Goal: Subscribe to service/newsletter

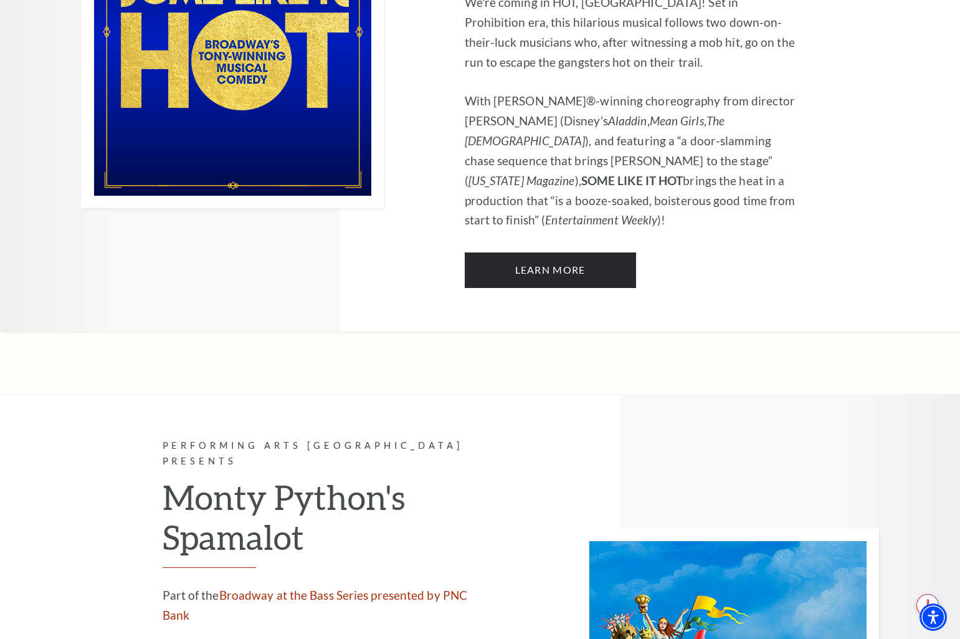
scroll to position [6259, 0]
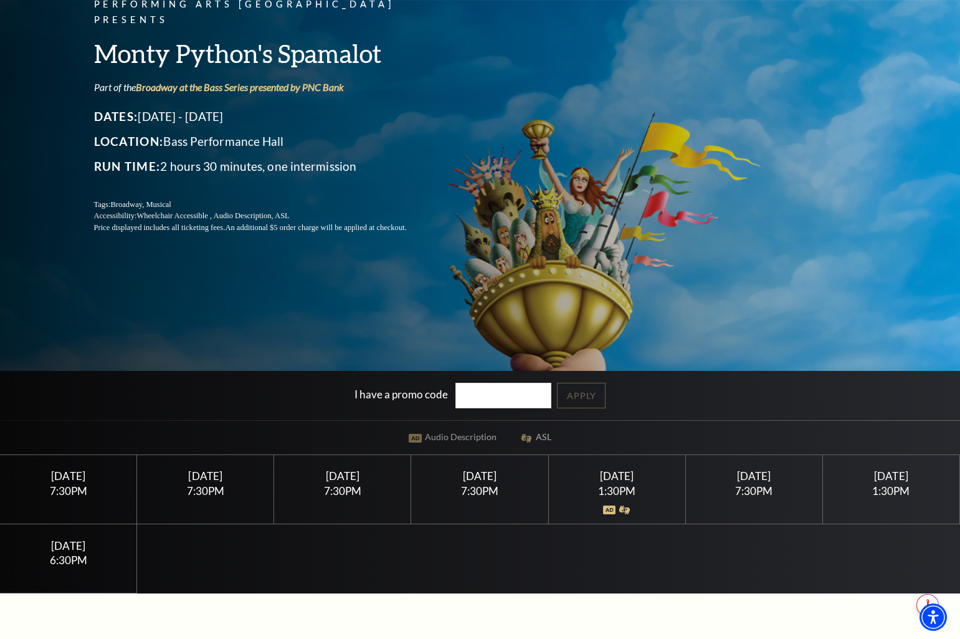
scroll to position [136, 0]
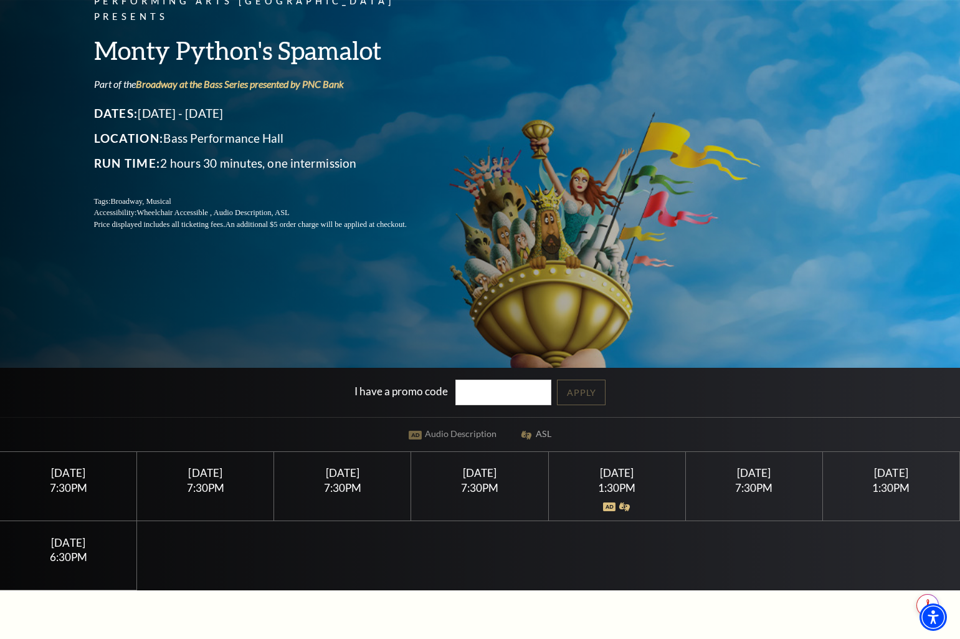
click at [343, 480] on div "Thursday April 30 7:30PM" at bounding box center [342, 486] width 137 height 69
click at [330, 473] on div "Thursday April 30" at bounding box center [342, 472] width 107 height 13
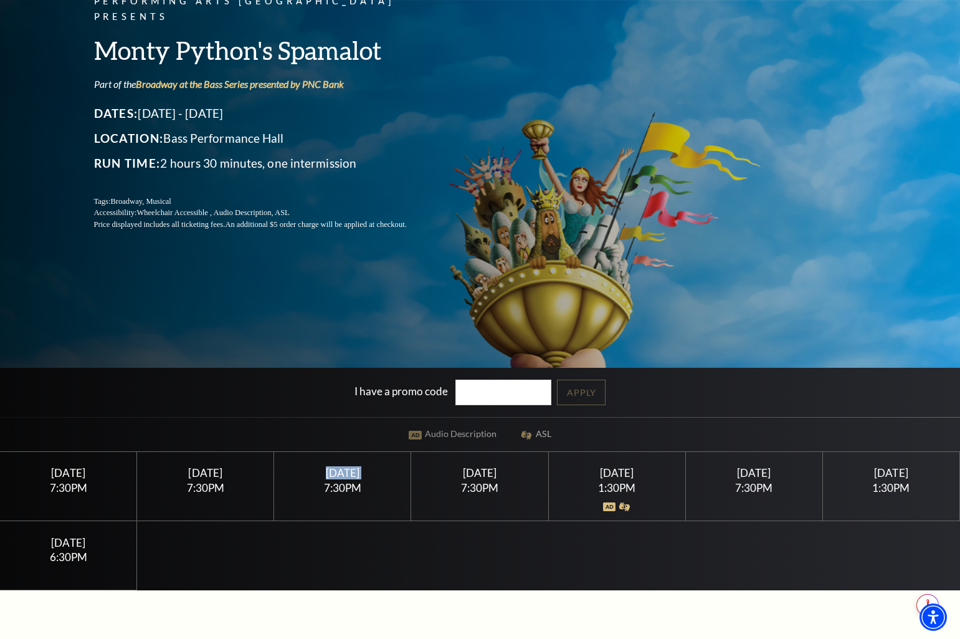
click at [330, 473] on div "Thursday April 30" at bounding box center [342, 472] width 107 height 13
click at [339, 493] on div "7:30PM" at bounding box center [342, 487] width 107 height 11
click at [334, 480] on div "Thursday April 30 7:30PM" at bounding box center [342, 486] width 137 height 69
click at [334, 475] on div "Thursday April 30" at bounding box center [342, 472] width 107 height 13
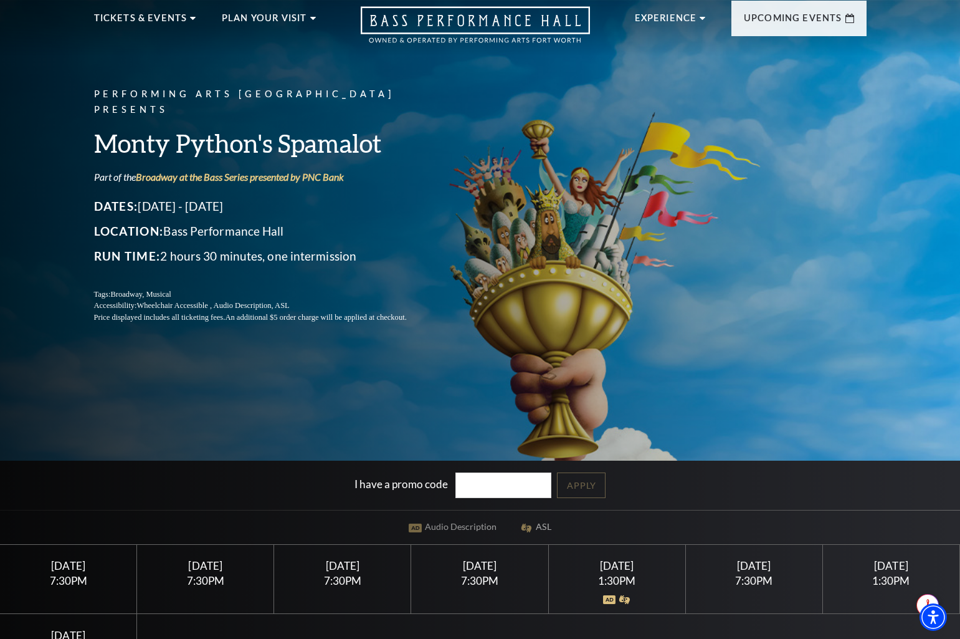
scroll to position [0, 0]
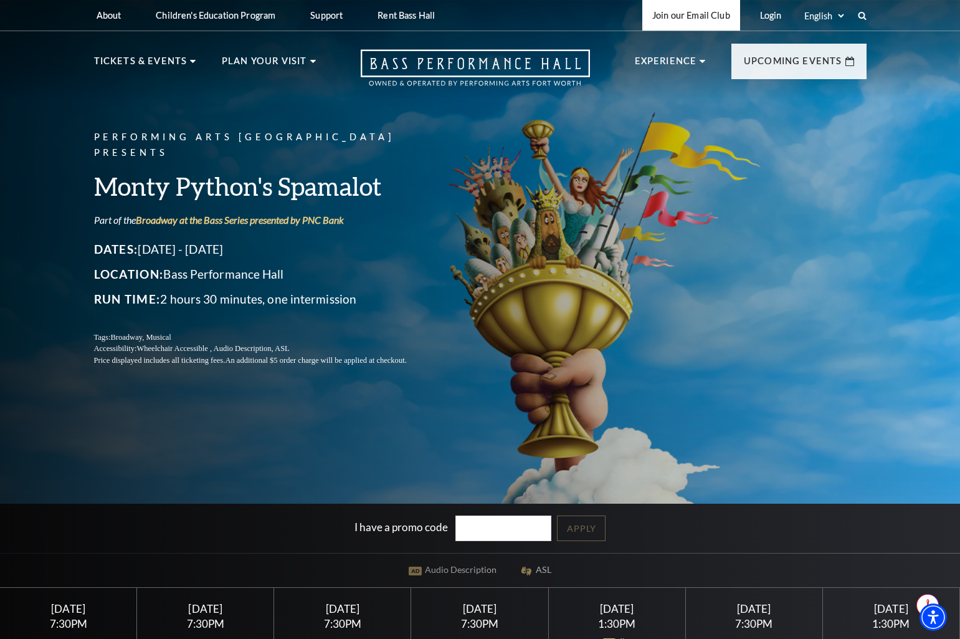
click at [678, 11] on link "Join our Email Club" at bounding box center [691, 15] width 98 height 31
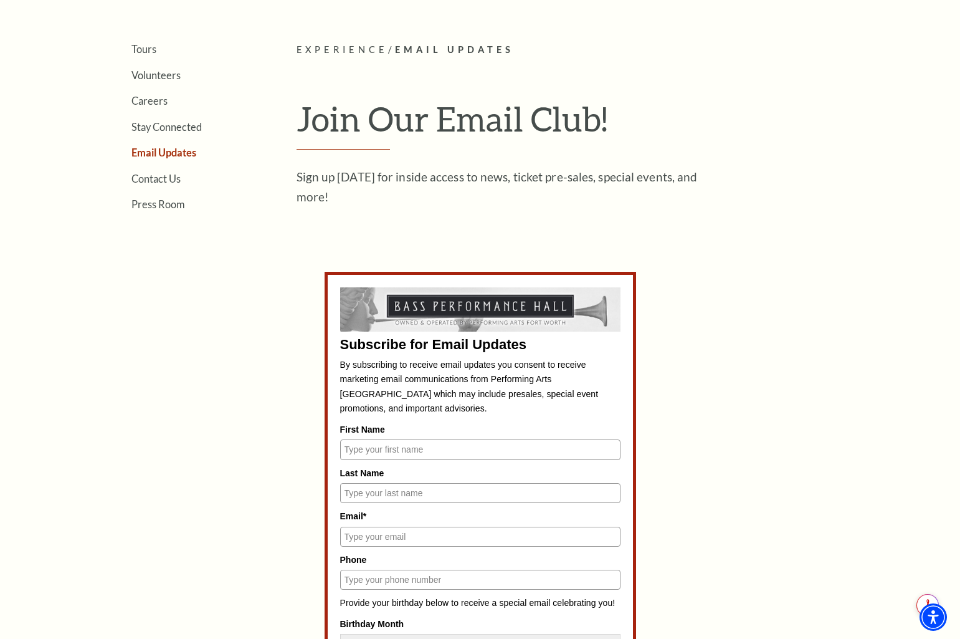
scroll to position [314, 0]
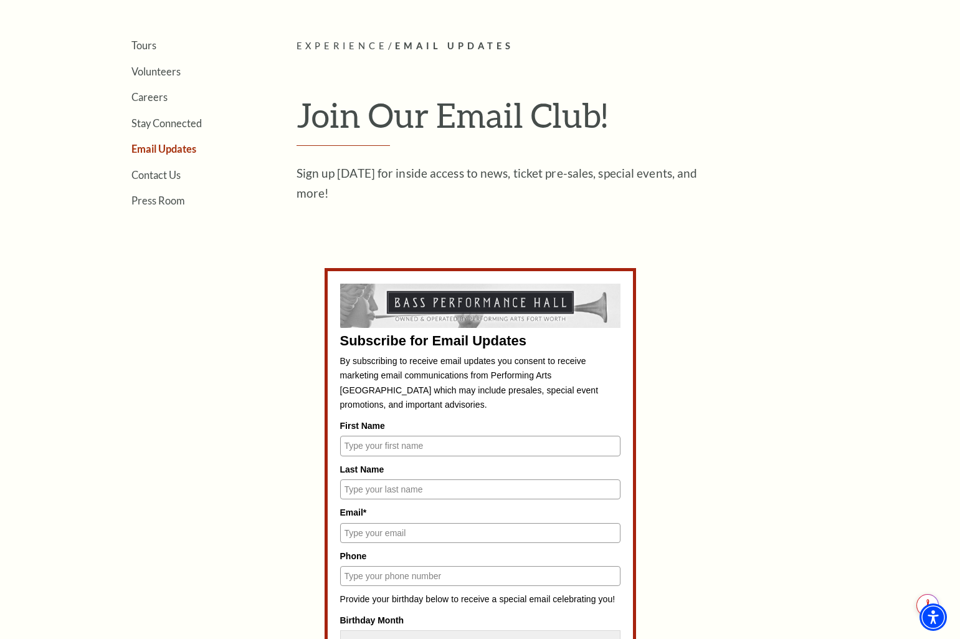
click at [383, 444] on input "First Name" at bounding box center [480, 445] width 280 height 20
type input "[PERSON_NAME]"
type input "[EMAIL_ADDRESS][DOMAIN_NAME]"
type input "4697204170"
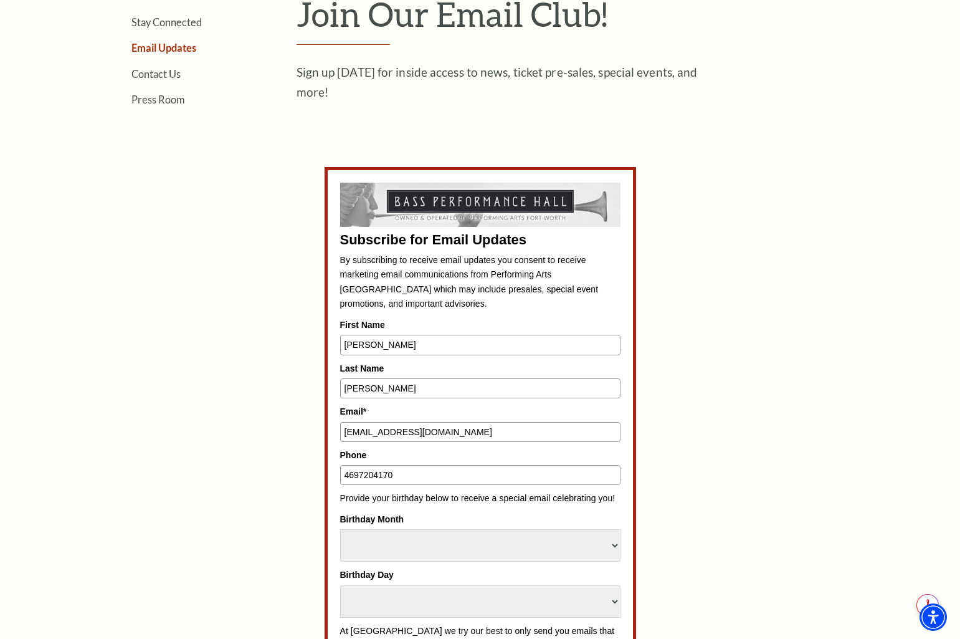
scroll to position [422, 0]
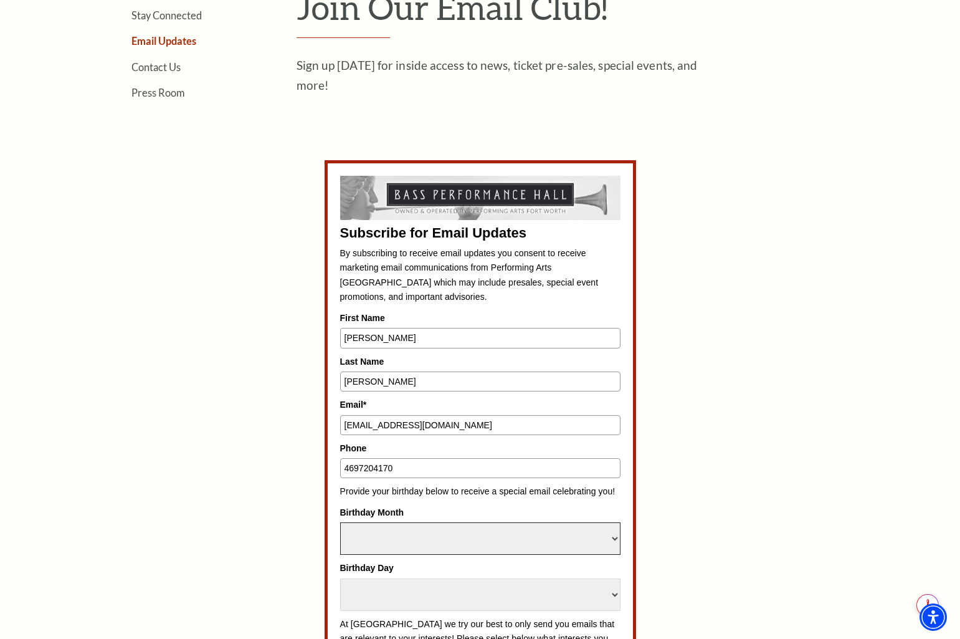
click at [383, 536] on select "Select Month January February March April May June July August September Octobe…" at bounding box center [480, 538] width 280 height 32
select select "January"
click at [340, 522] on select "Select Month January February March April May June July August September Octobe…" at bounding box center [480, 538] width 280 height 32
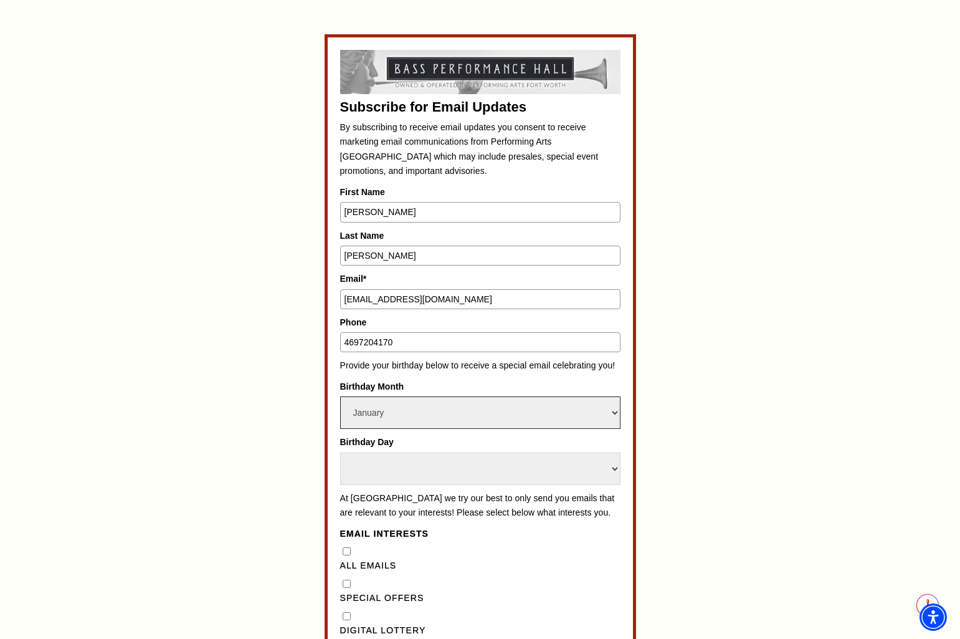
scroll to position [552, 0]
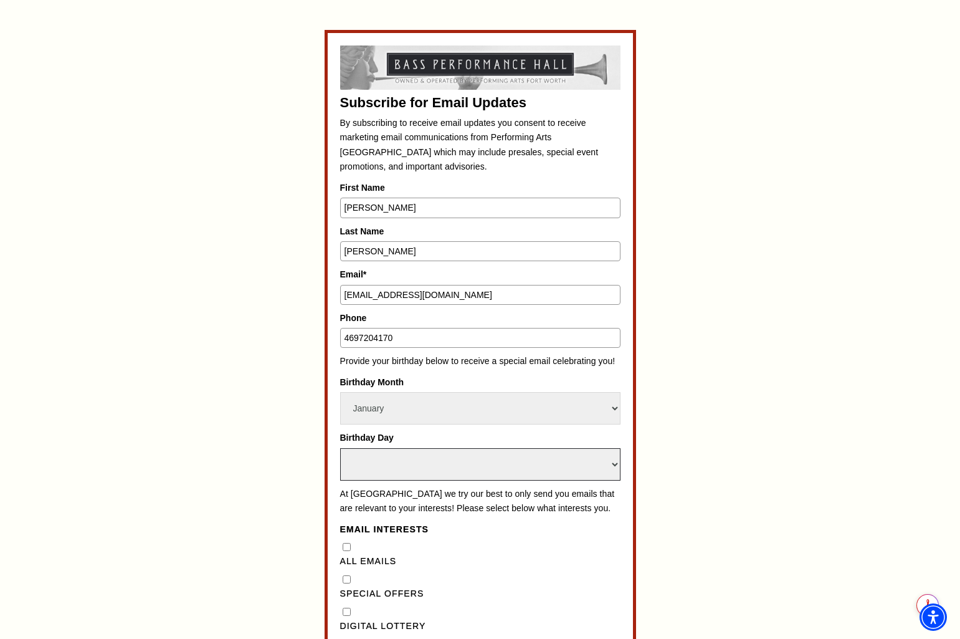
click at [373, 462] on select "Select Day 1 2 3 4 5 6 7 8 9 10 11 12 13 14 15 16 17 18 19 20 21 22 23 24 25 26…" at bounding box center [480, 464] width 280 height 32
select select "30"
click at [340, 448] on select "Select Day 1 2 3 4 5 6 7 8 9 10 11 12 13 14 15 16 17 18 19 20 21 22 23 24 25 26…" at bounding box center [480, 464] width 280 height 32
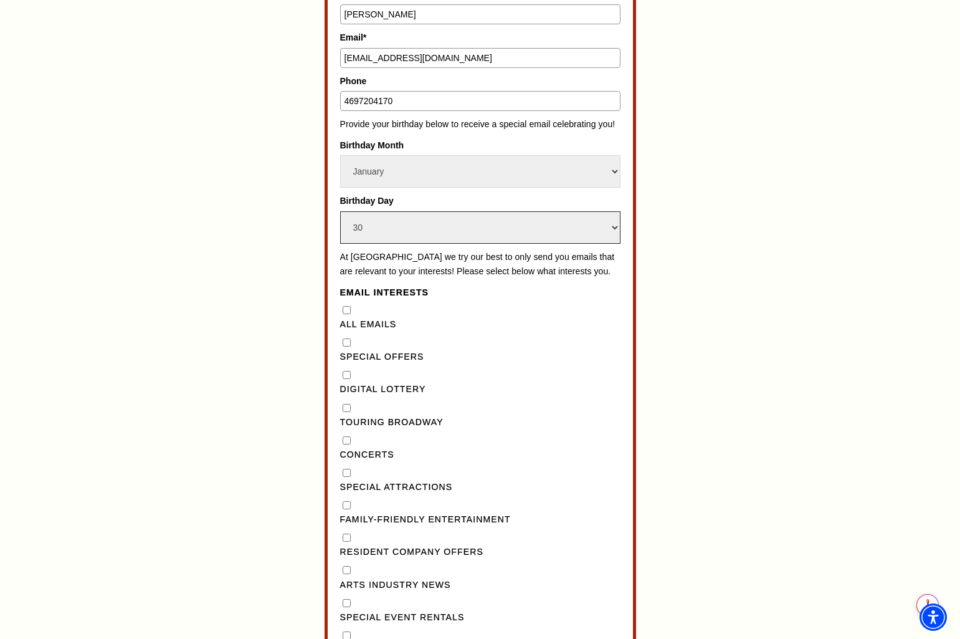
scroll to position [790, 0]
click at [348, 345] on "] "Special Offers" at bounding box center [347, 341] width 8 height 8
checkbox "] "true"
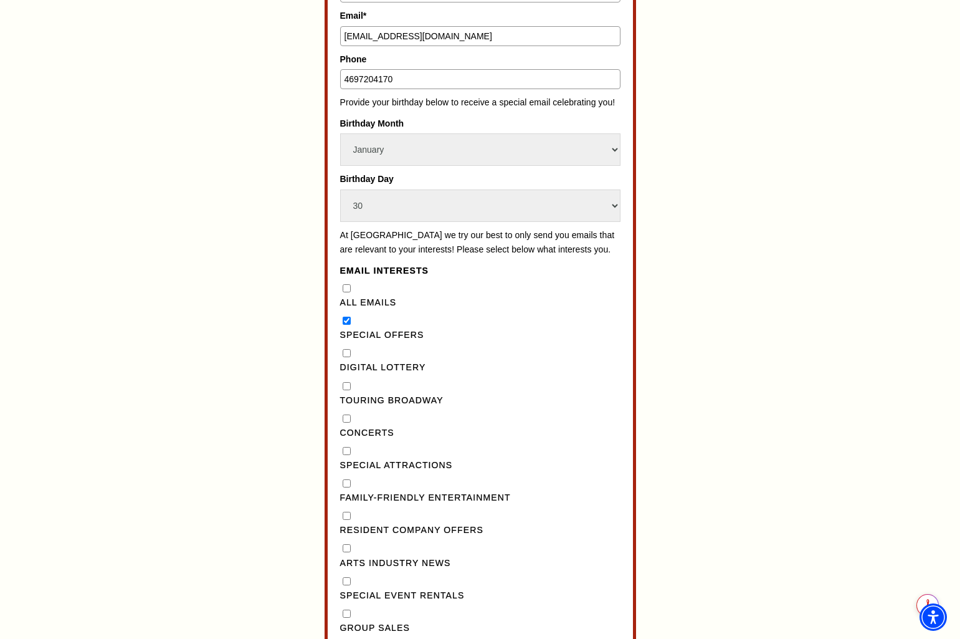
scroll to position [811, 0]
click at [345, 389] on Broadway"] "Touring Broadway" at bounding box center [347, 385] width 8 height 8
checkbox Broadway"] "true"
click at [345, 422] on input "Concerts" at bounding box center [347, 418] width 8 height 8
checkbox input "true"
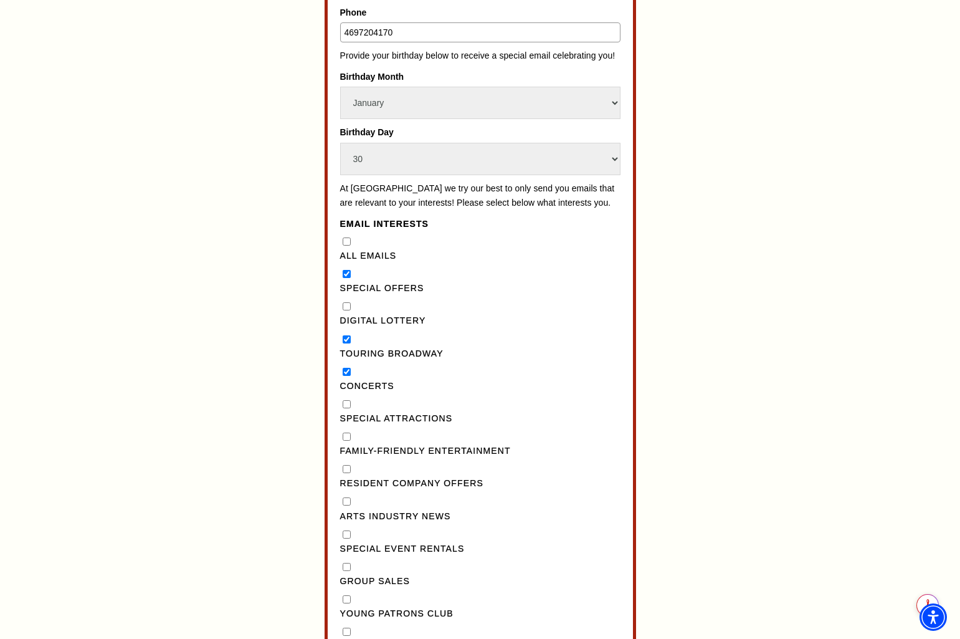
scroll to position [862, 0]
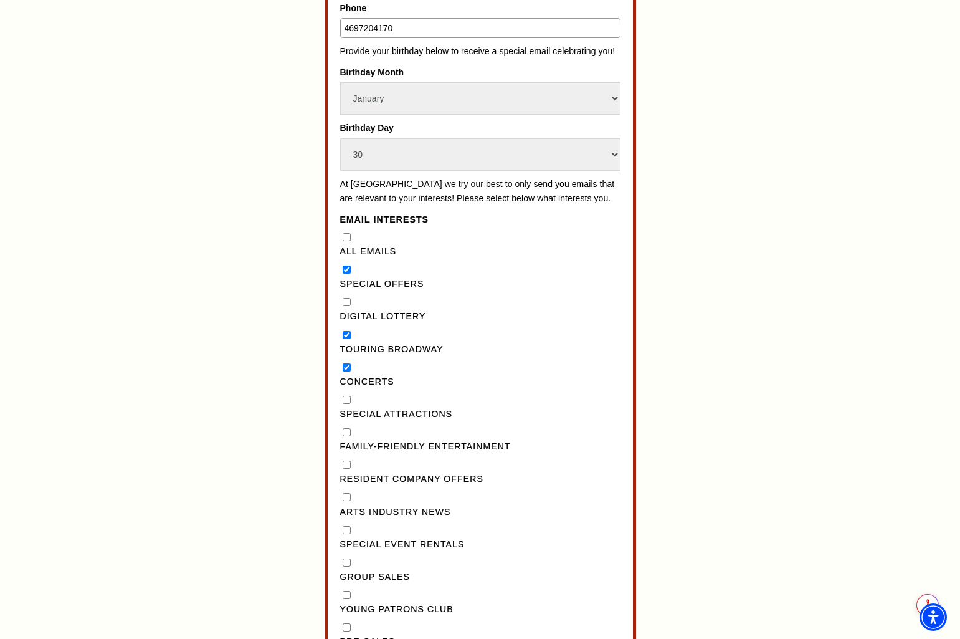
click at [346, 404] on Attractions"] "Special Attractions" at bounding box center [347, 400] width 8 height 8
checkbox Attractions"] "true"
click at [348, 436] on Entertainment"] "Family-Friendly Entertainment" at bounding box center [347, 432] width 8 height 8
checkbox Entertainment"] "true"
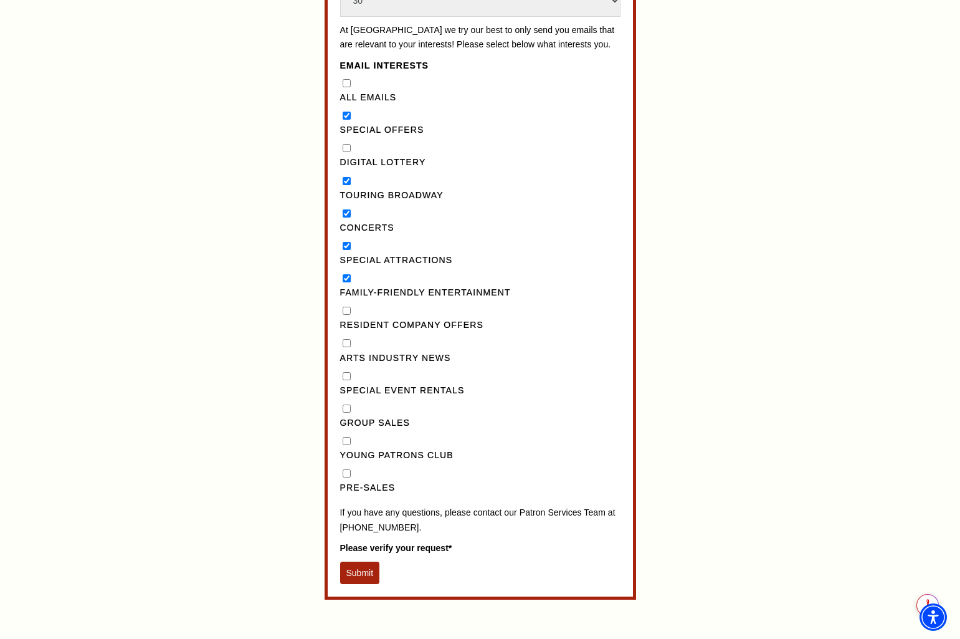
scroll to position [1019, 0]
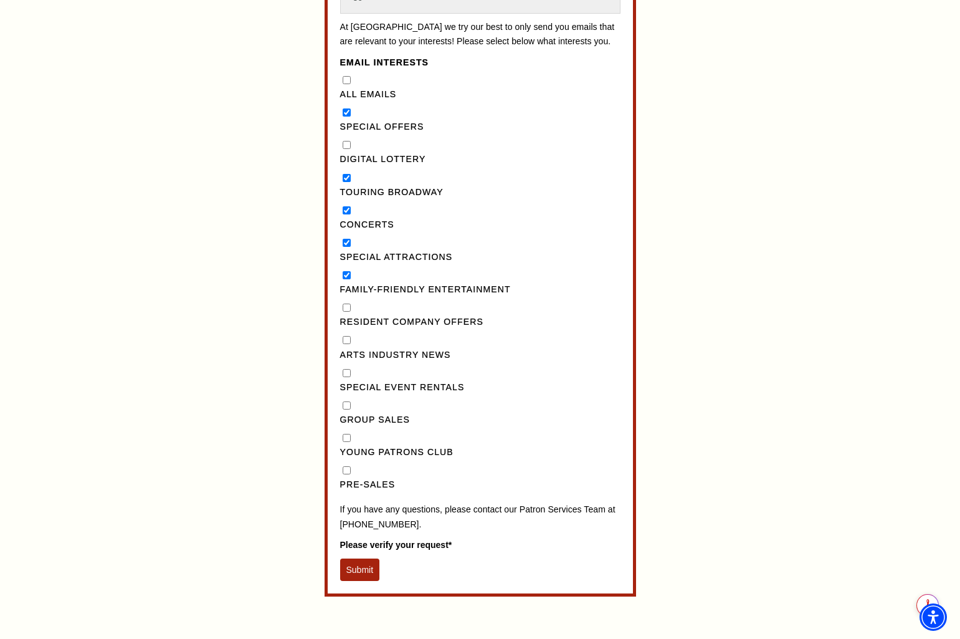
click at [346, 474] on input "Pre-Sales" at bounding box center [347, 470] width 8 height 8
checkbox input "true"
click at [359, 581] on button "Submit" at bounding box center [360, 569] width 40 height 22
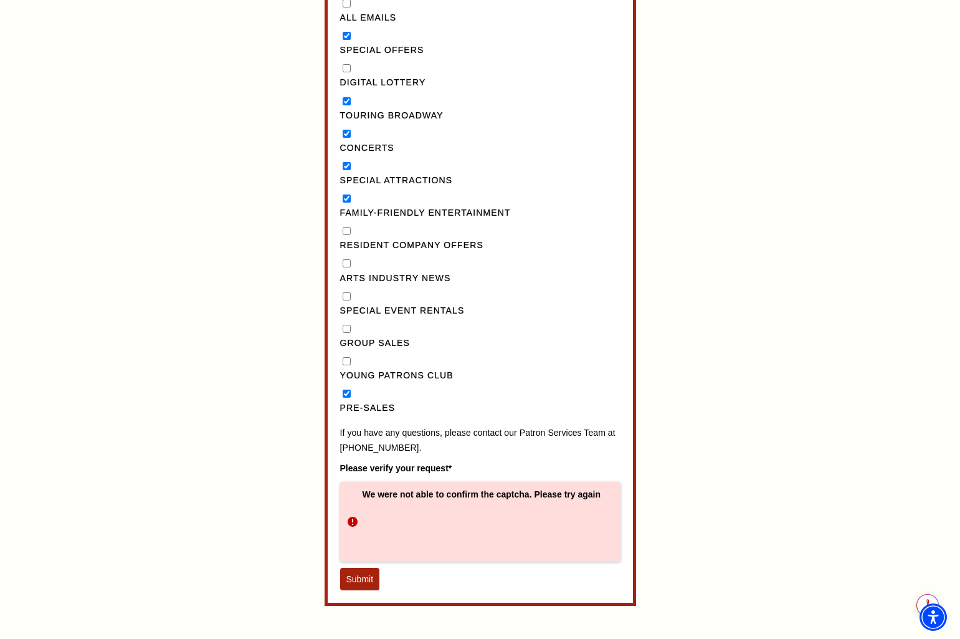
scroll to position [1101, 0]
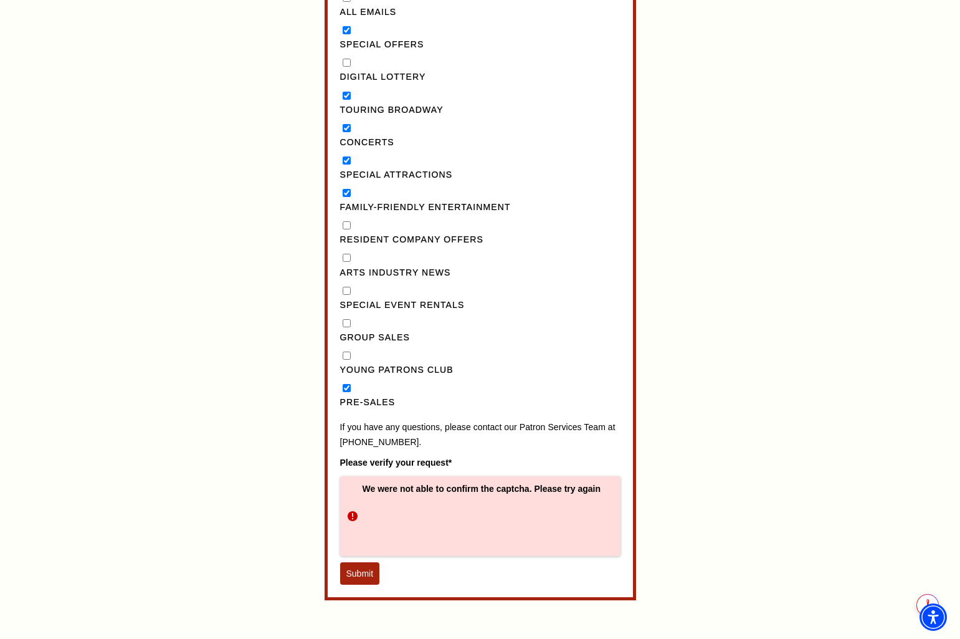
click at [361, 584] on button "Submit" at bounding box center [360, 573] width 40 height 22
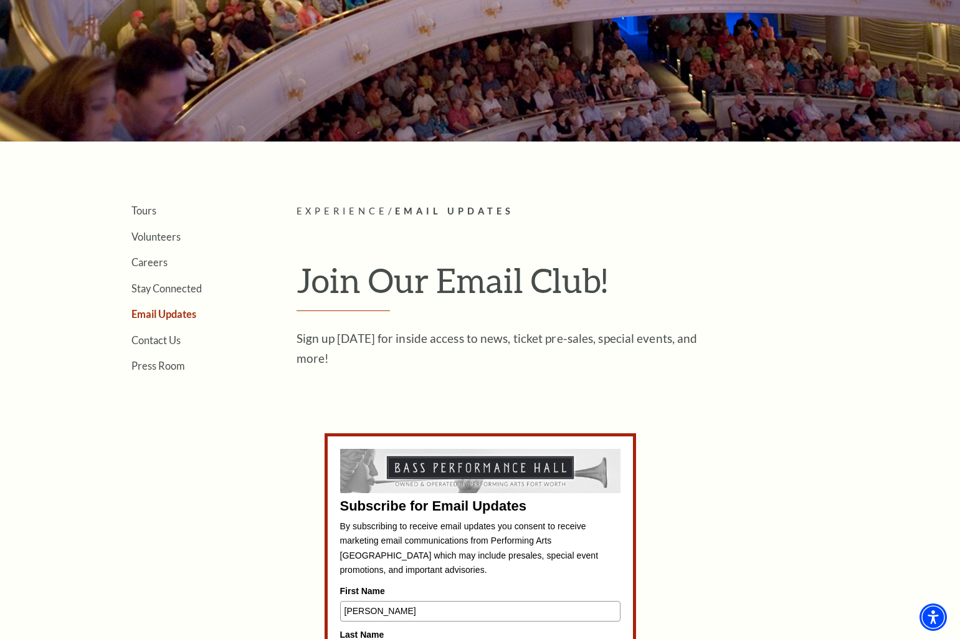
scroll to position [0, 0]
